Goal: Task Accomplishment & Management: Use online tool/utility

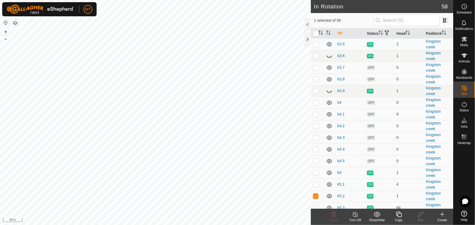
scroll to position [124, 0]
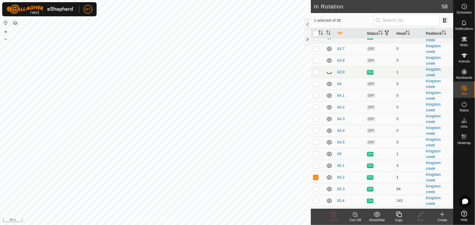
click at [314, 180] on p-checkbox at bounding box center [315, 177] width 5 height 4
checkbox input "false"
click at [464, 54] on icon at bounding box center [464, 55] width 6 height 4
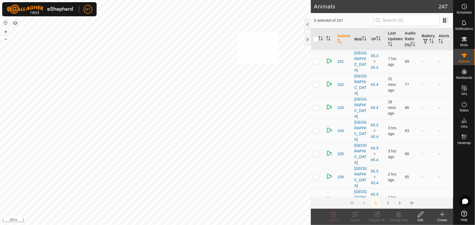
checkbox input "true"
click at [320, 38] on icon "Activate to sort" at bounding box center [320, 38] width 4 height 4
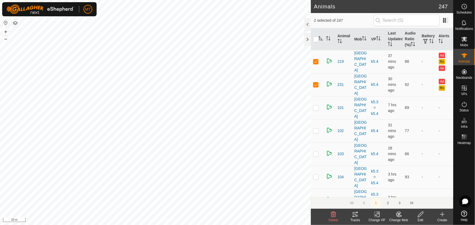
click at [354, 214] on icon at bounding box center [355, 214] width 7 height 7
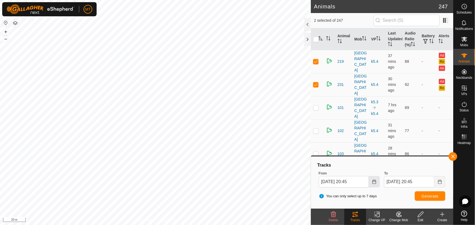
click at [375, 181] on icon "Choose Date" at bounding box center [374, 182] width 4 height 4
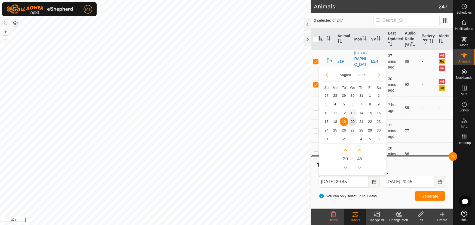
click at [351, 111] on span "13" at bounding box center [352, 113] width 9 height 9
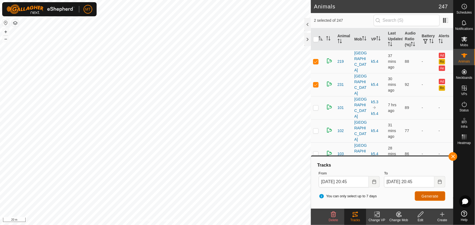
click at [431, 195] on span "Generate" at bounding box center [430, 196] width 17 height 4
click at [376, 182] on icon "Choose Date" at bounding box center [374, 182] width 4 height 4
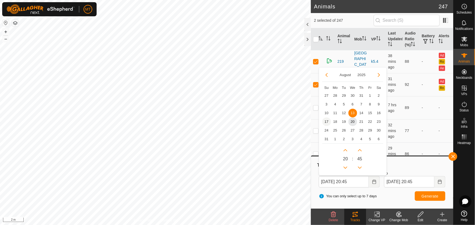
click at [326, 121] on span "17" at bounding box center [326, 122] width 9 height 9
type input "[DATE] 20:45"
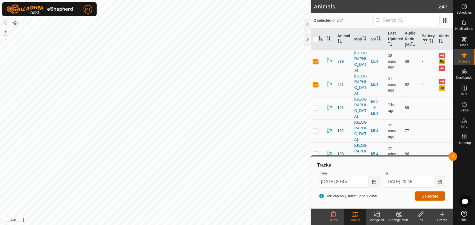
click at [420, 195] on button "Generate" at bounding box center [430, 197] width 30 height 10
checkbox input "true"
click at [316, 57] on td at bounding box center [317, 61] width 13 height 23
checkbox input "false"
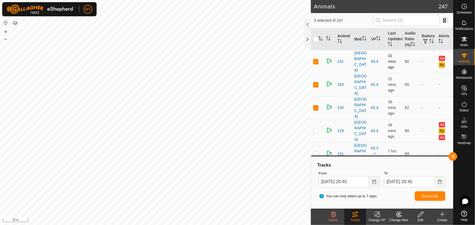
click at [317, 59] on p-checkbox at bounding box center [315, 61] width 5 height 4
checkbox input "false"
click at [436, 196] on span "Generate" at bounding box center [430, 196] width 17 height 4
checkbox input "true"
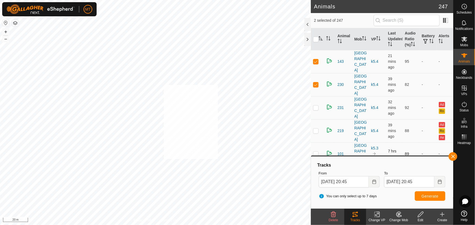
checkbox input "true"
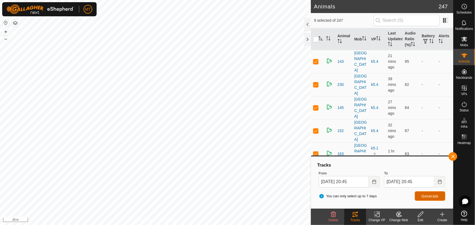
click at [431, 194] on span "Generate" at bounding box center [430, 196] width 17 height 4
click at [313, 78] on div "Animals 247 9 selected of 247 Animal Mob VP Last Updated Audio Ratio (%) Batter…" at bounding box center [226, 112] width 453 height 225
click at [317, 40] on input "checkbox" at bounding box center [315, 39] width 5 height 5
checkbox input "true"
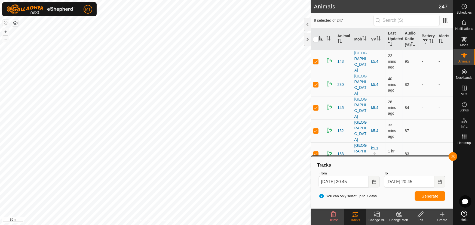
checkbox input "true"
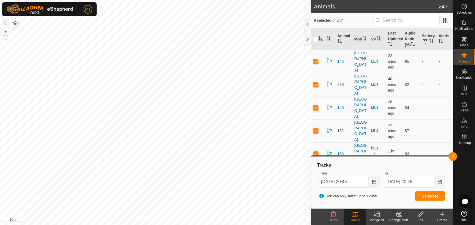
checkbox input "true"
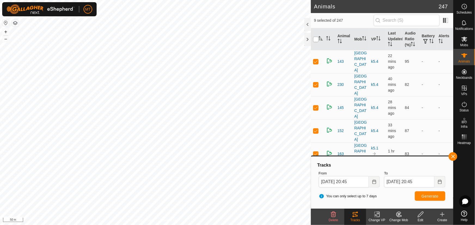
checkbox input "true"
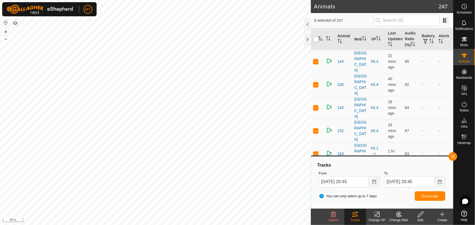
checkbox input "true"
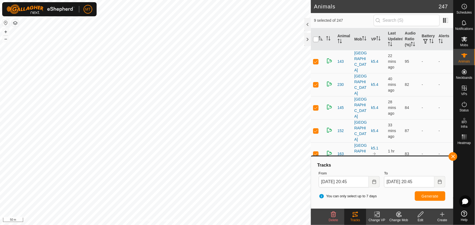
checkbox input "true"
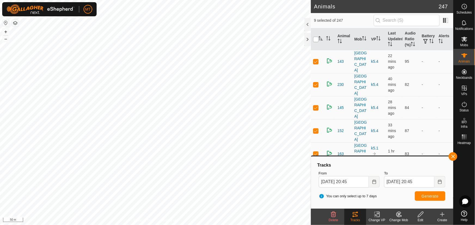
checkbox input "true"
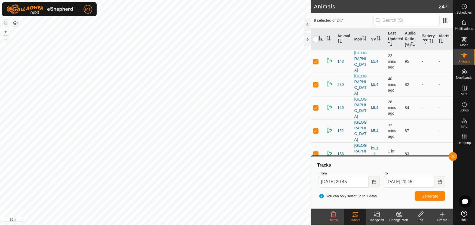
checkbox input "true"
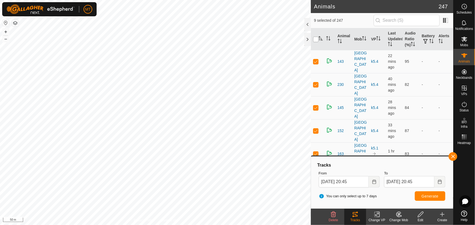
checkbox input "true"
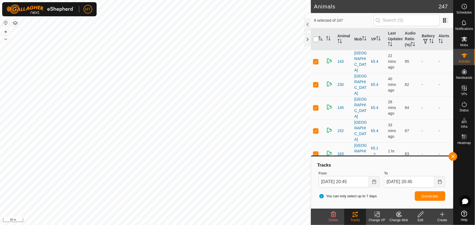
checkbox input "true"
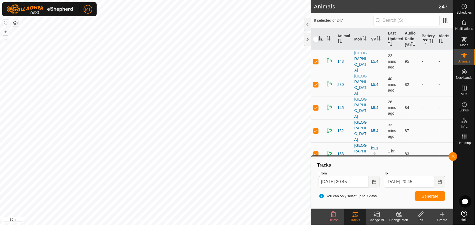
checkbox input "true"
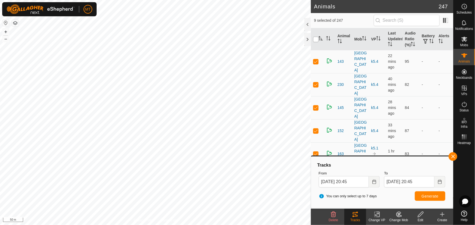
checkbox input "true"
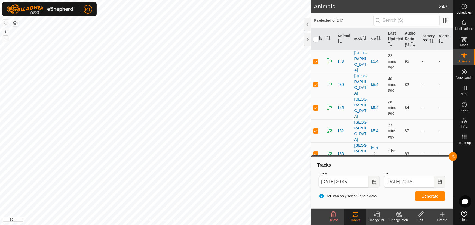
checkbox input "true"
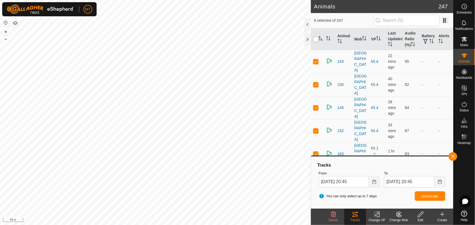
checkbox input "true"
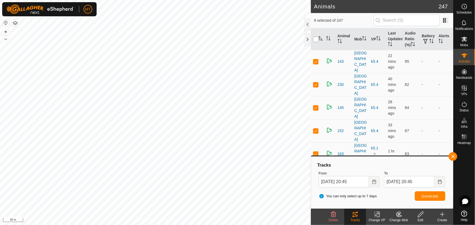
checkbox input "true"
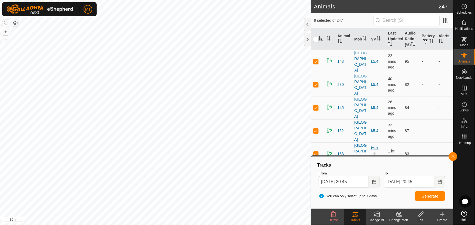
checkbox input "true"
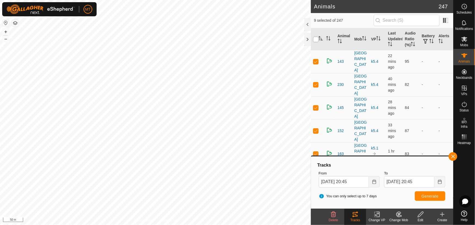
checkbox input "true"
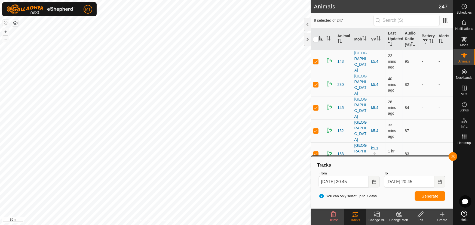
checkbox input "true"
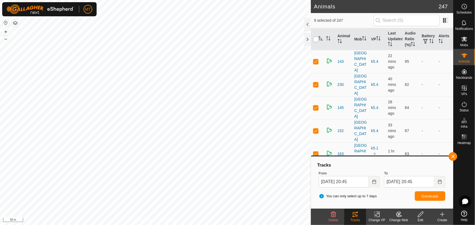
checkbox input "true"
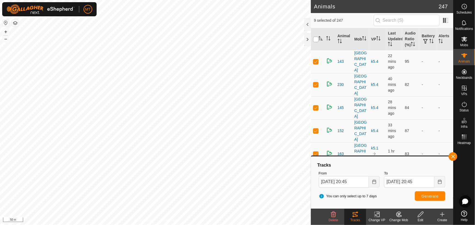
checkbox input "true"
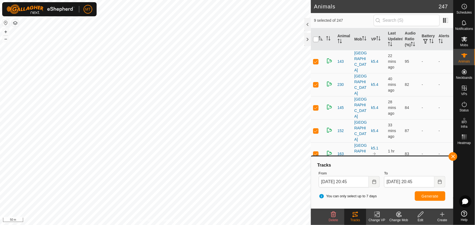
checkbox input "true"
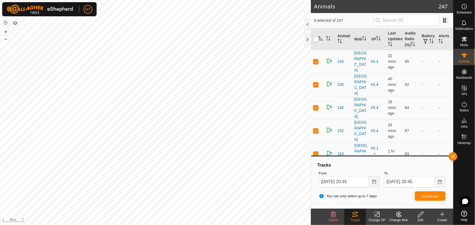
checkbox input "true"
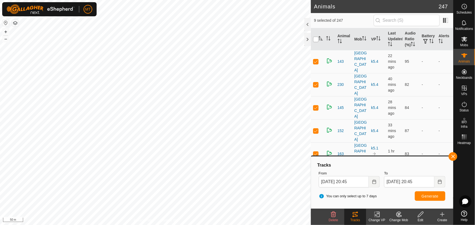
checkbox input "true"
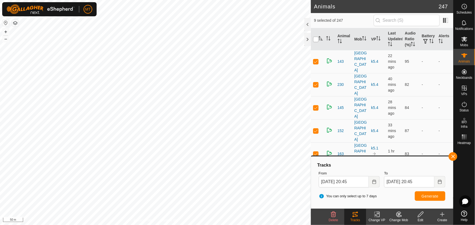
checkbox input "true"
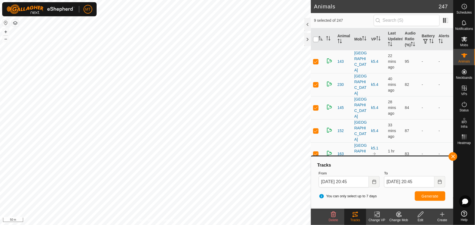
checkbox input "true"
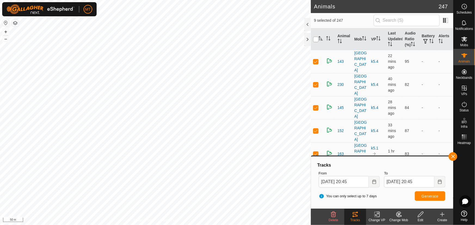
checkbox input "true"
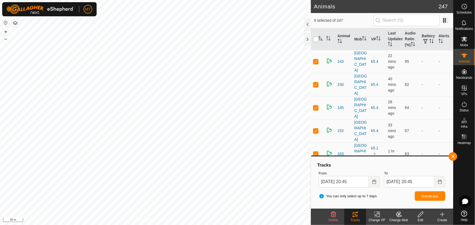
checkbox input "true"
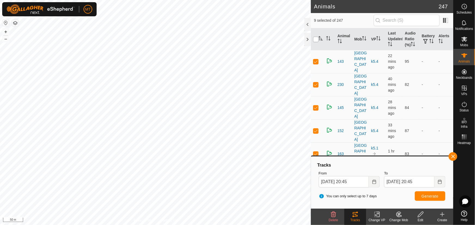
checkbox input "true"
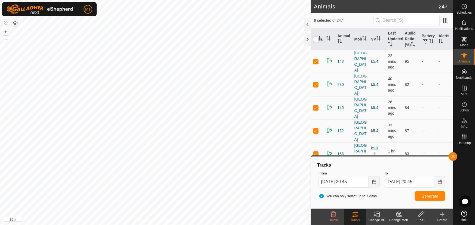
checkbox input "true"
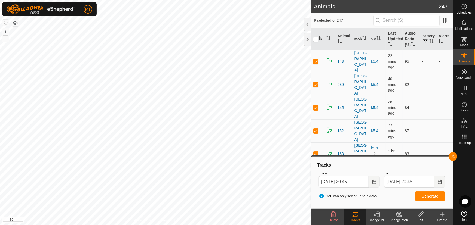
checkbox input "true"
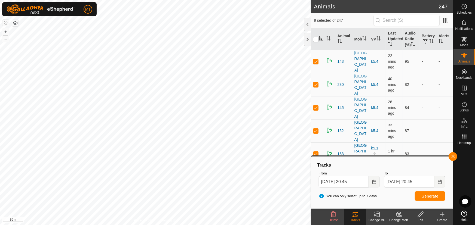
checkbox input "true"
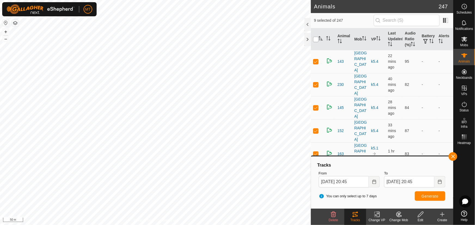
checkbox input "true"
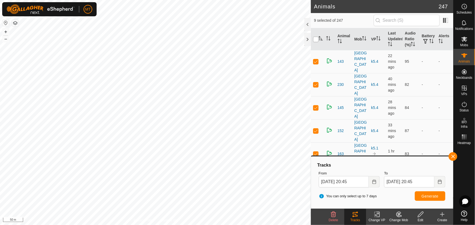
checkbox input "true"
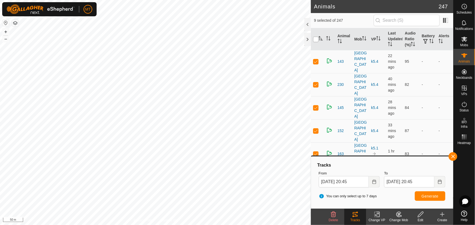
checkbox input "true"
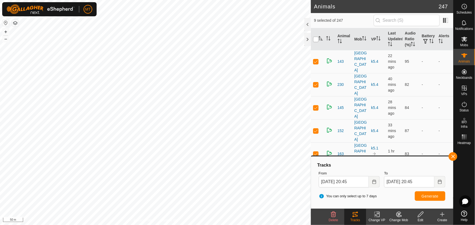
checkbox input "true"
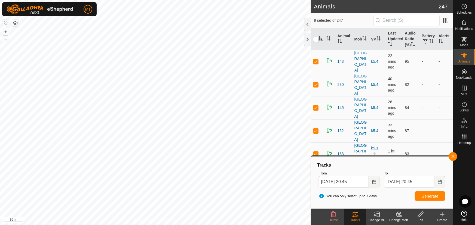
checkbox input "true"
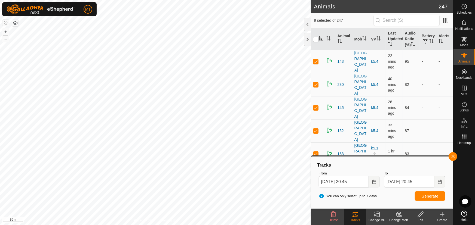
checkbox input "true"
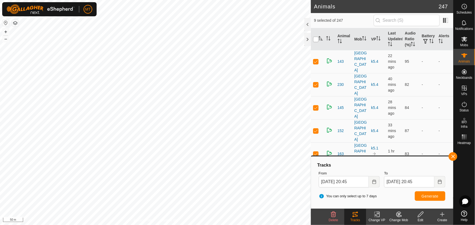
checkbox input "true"
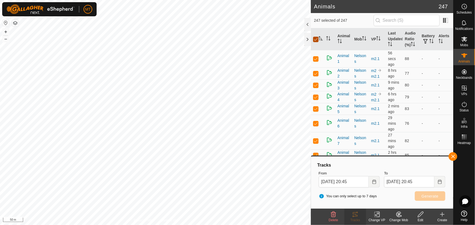
click at [316, 40] on input "checkbox" at bounding box center [315, 39] width 5 height 5
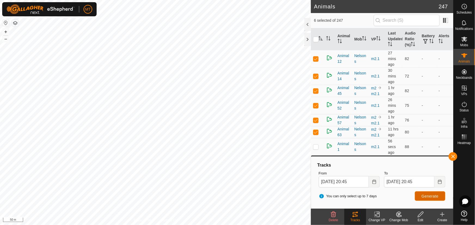
click at [426, 196] on span "Generate" at bounding box center [430, 196] width 17 height 4
click at [452, 156] on button "button" at bounding box center [452, 156] width 9 height 9
